Goal: Use online tool/utility: Utilize a website feature to perform a specific function

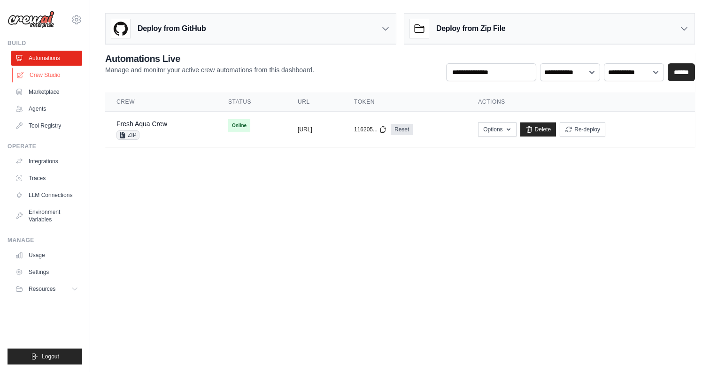
click at [31, 76] on link "Crew Studio" at bounding box center [47, 75] width 71 height 15
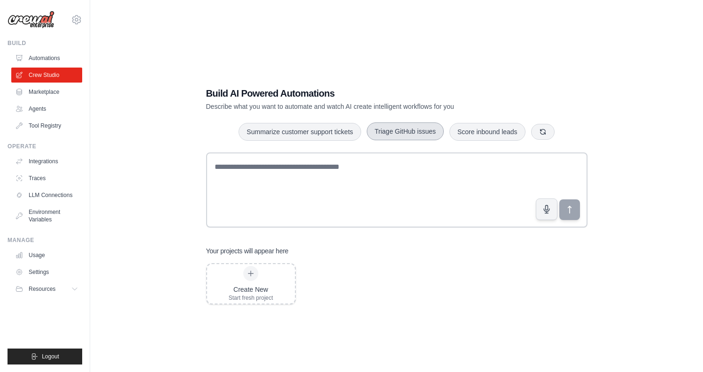
click at [420, 135] on button "Triage GitHub issues" at bounding box center [405, 131] width 77 height 18
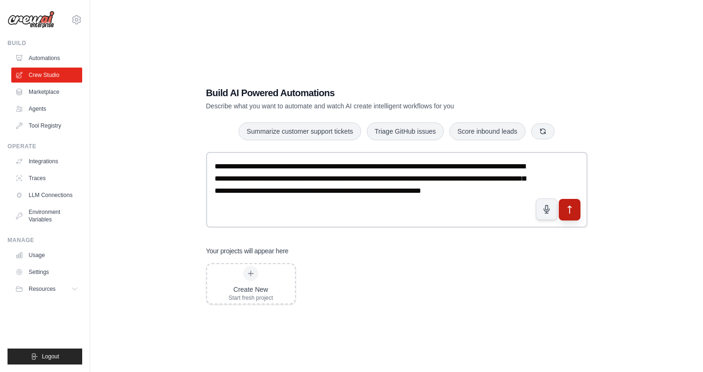
click at [573, 211] on icon "submit" at bounding box center [569, 210] width 10 height 10
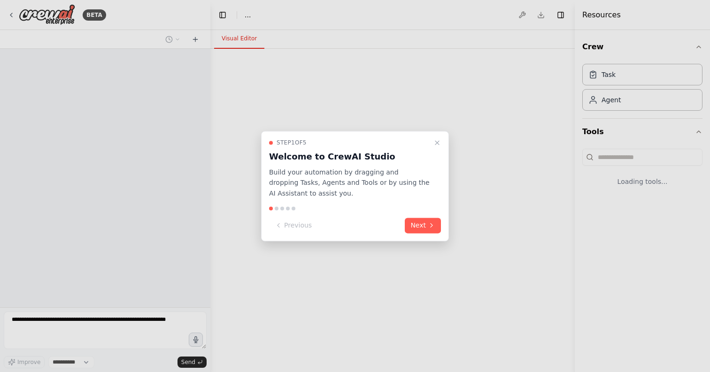
select select "****"
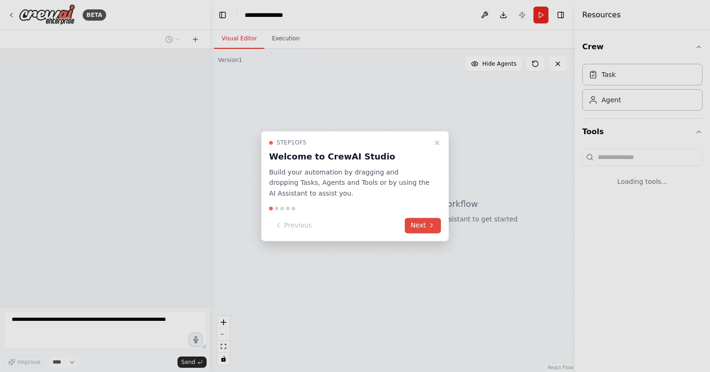
click at [423, 225] on button "Next" at bounding box center [423, 225] width 36 height 15
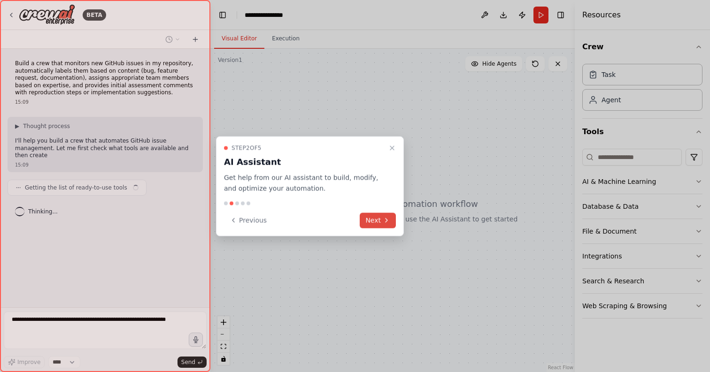
click at [382, 219] on icon at bounding box center [386, 221] width 8 height 8
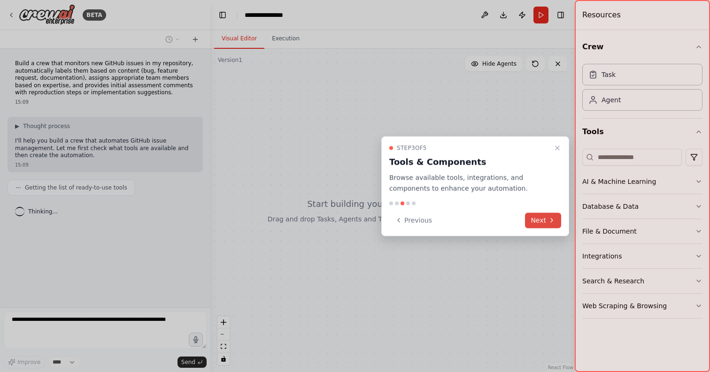
click at [545, 219] on button "Next" at bounding box center [543, 220] width 36 height 15
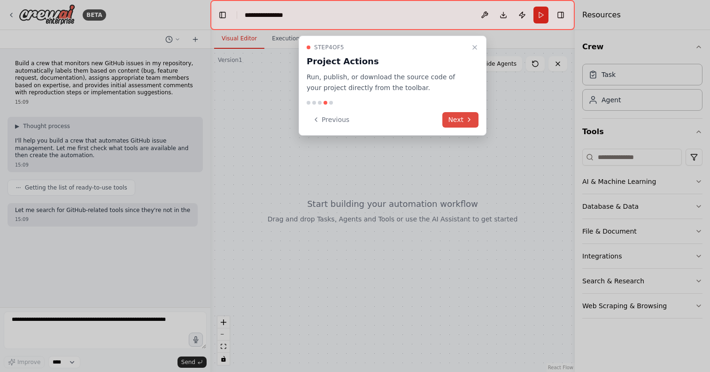
click at [461, 120] on button "Next" at bounding box center [460, 119] width 36 height 15
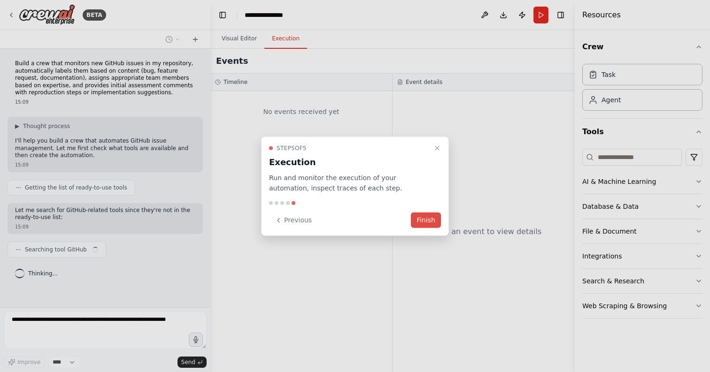
click at [429, 216] on button "Finish" at bounding box center [426, 220] width 30 height 15
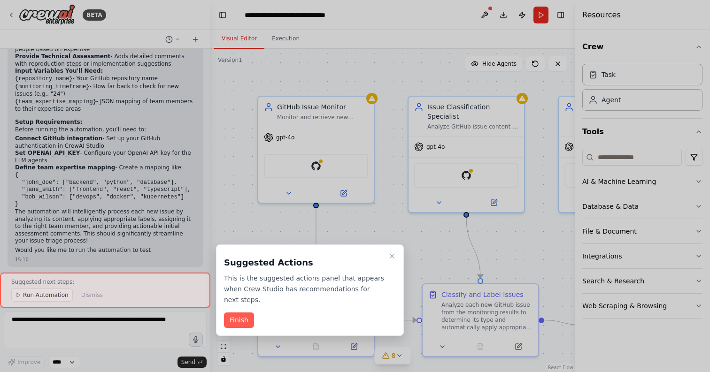
scroll to position [998, 0]
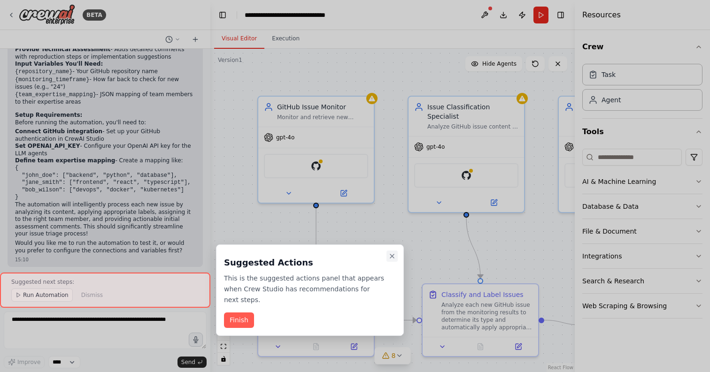
click at [390, 260] on button "Close walkthrough" at bounding box center [391, 256] width 11 height 11
